Goal: Transaction & Acquisition: Purchase product/service

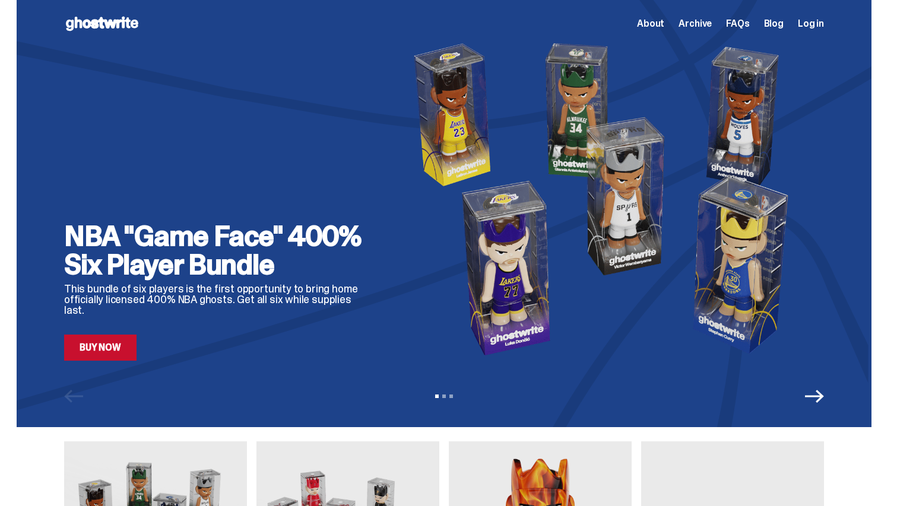
click at [119, 21] on use at bounding box center [102, 24] width 72 height 14
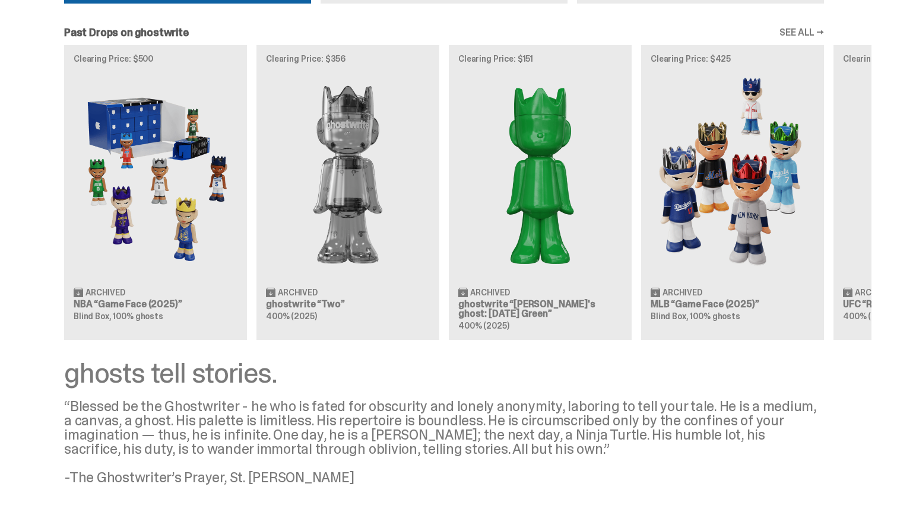
scroll to position [949, 0]
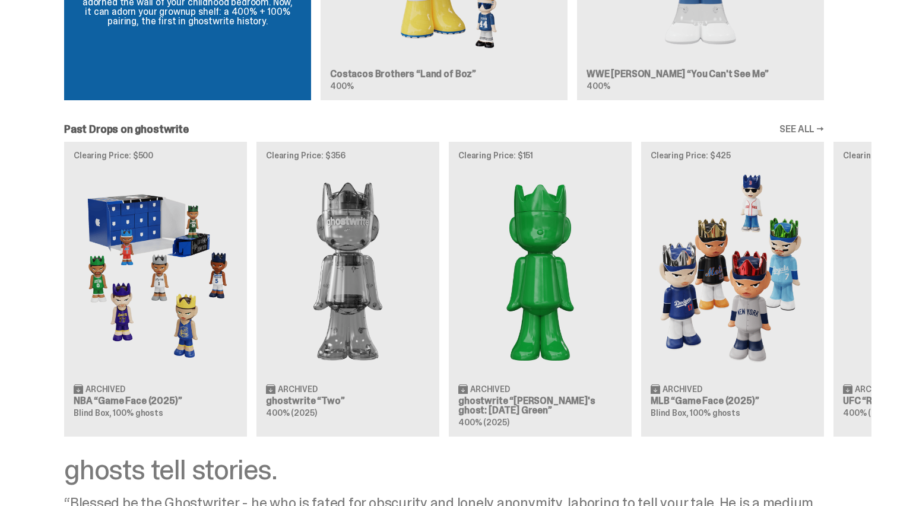
click at [730, 265] on div "Clearing Price: $500 Archived NBA “Game Face (2025)” Blind Box, 100% ghosts Cle…" at bounding box center [444, 289] width 854 height 294
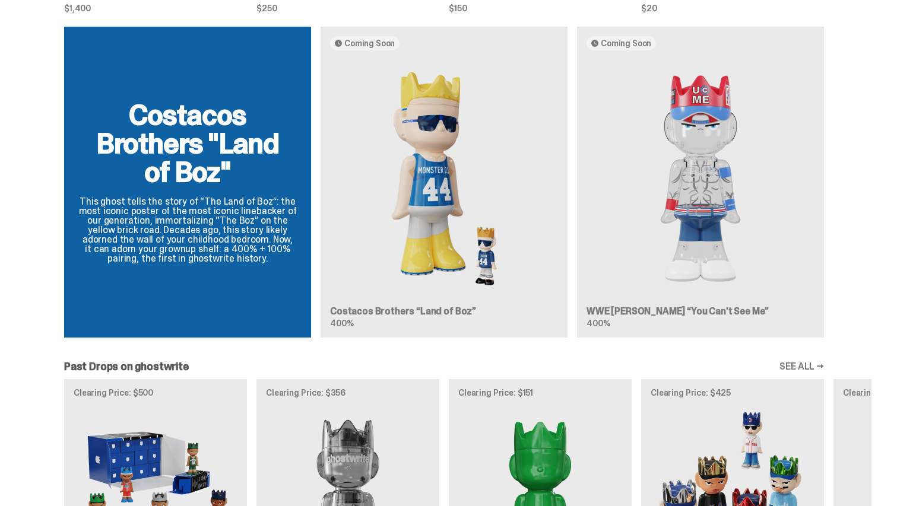
scroll to position [1127, 0]
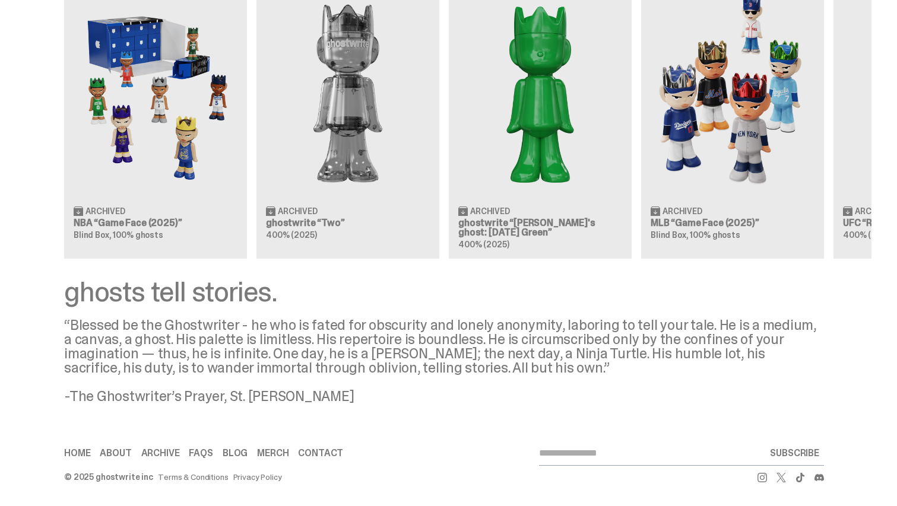
click at [84, 455] on link "Home" at bounding box center [77, 453] width 26 height 9
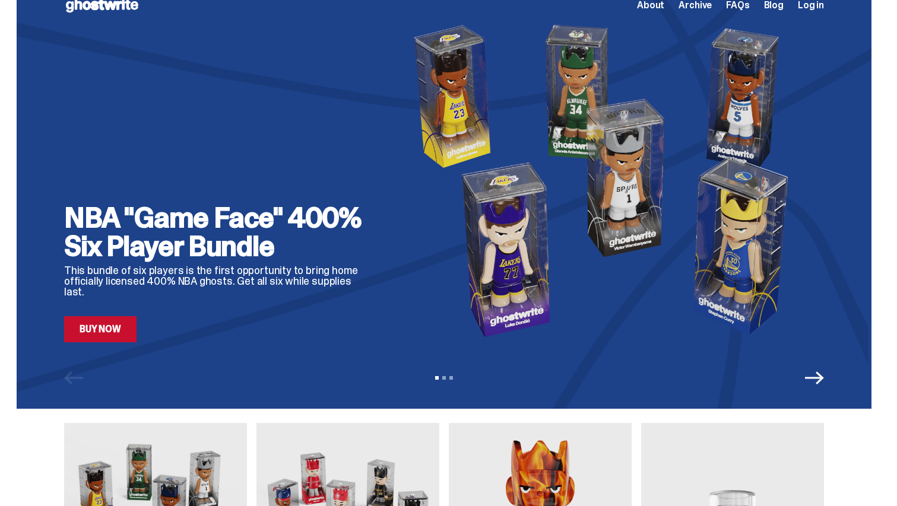
scroll to position [0, 0]
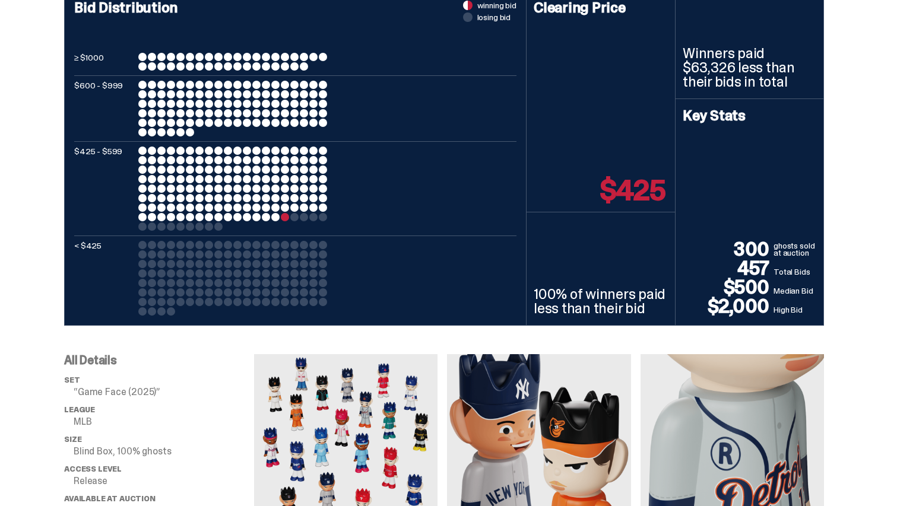
scroll to position [415, 0]
